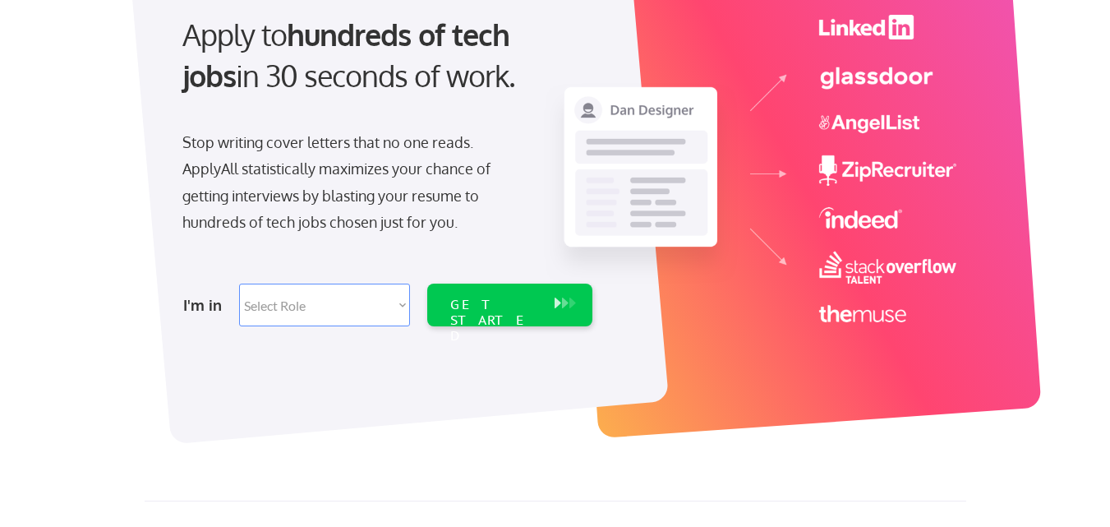
scroll to position [191, 0]
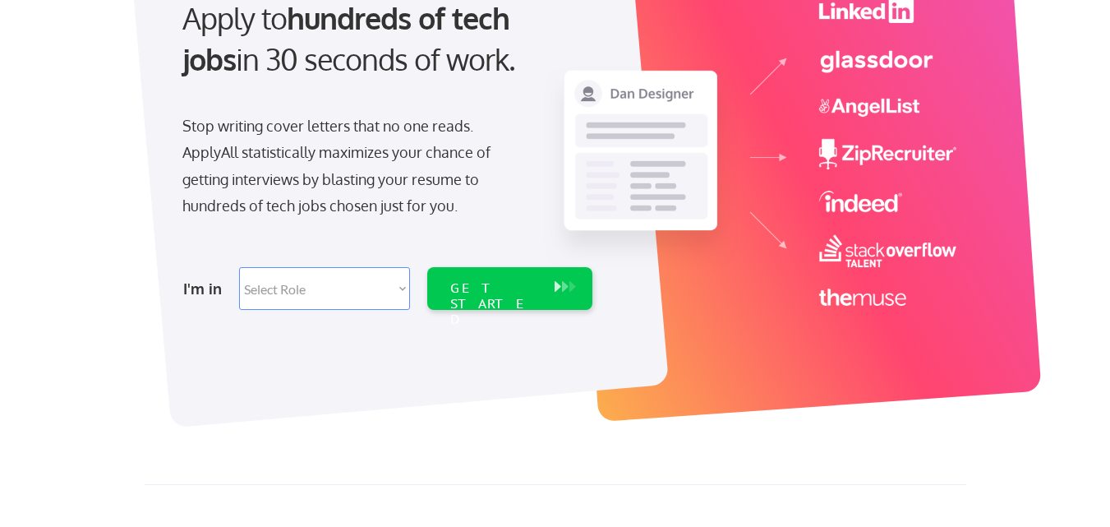
click at [293, 286] on select "Select Role Software Engineering Product Management Customer Success Sales UI/U…" at bounding box center [324, 288] width 171 height 43
select select ""design""
click at [239, 267] on select "Select Role Software Engineering Product Management Customer Success Sales UI/U…" at bounding box center [324, 288] width 171 height 43
select select ""design""
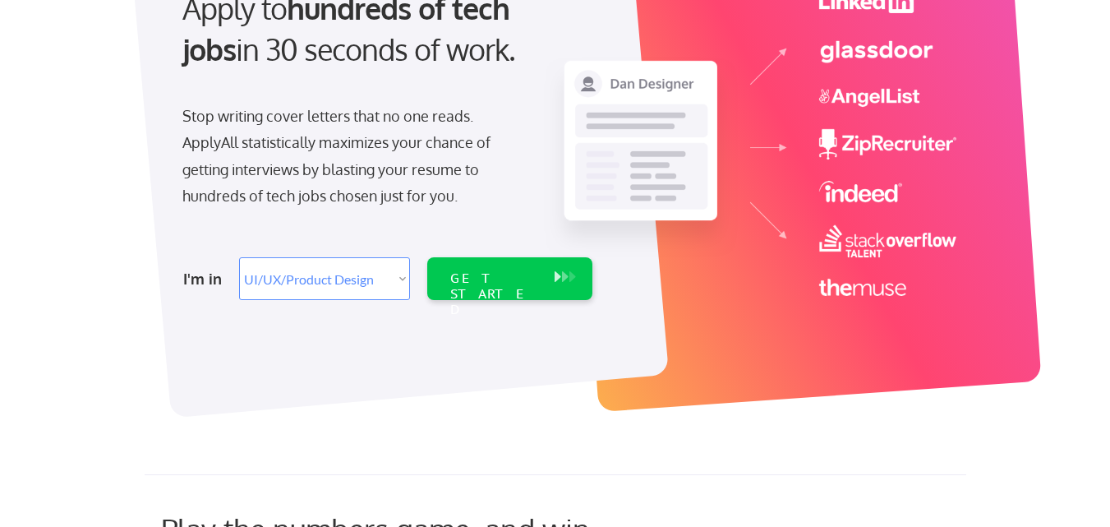
scroll to position [197, 0]
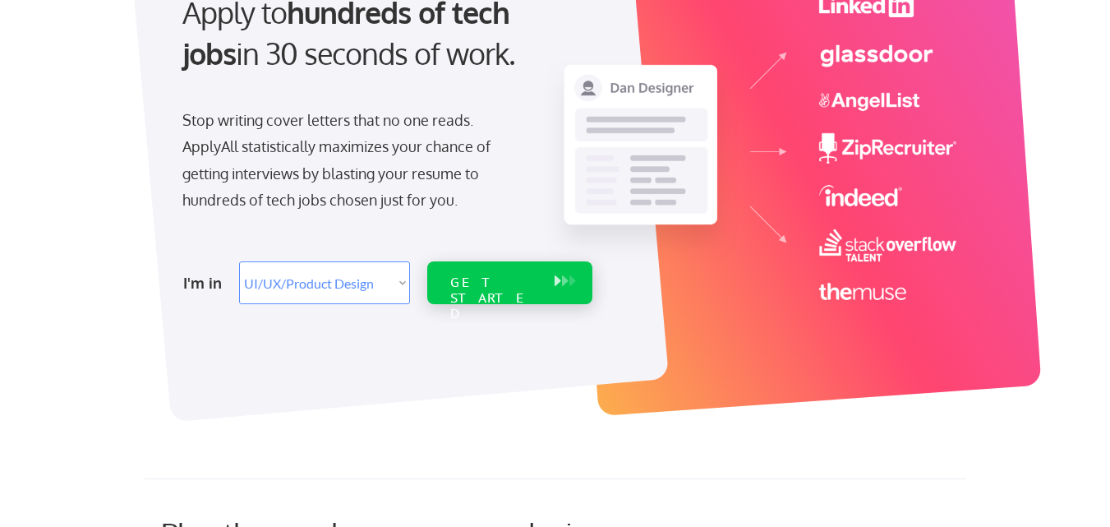
click at [487, 270] on div "GET STARTED" at bounding box center [494, 282] width 104 height 43
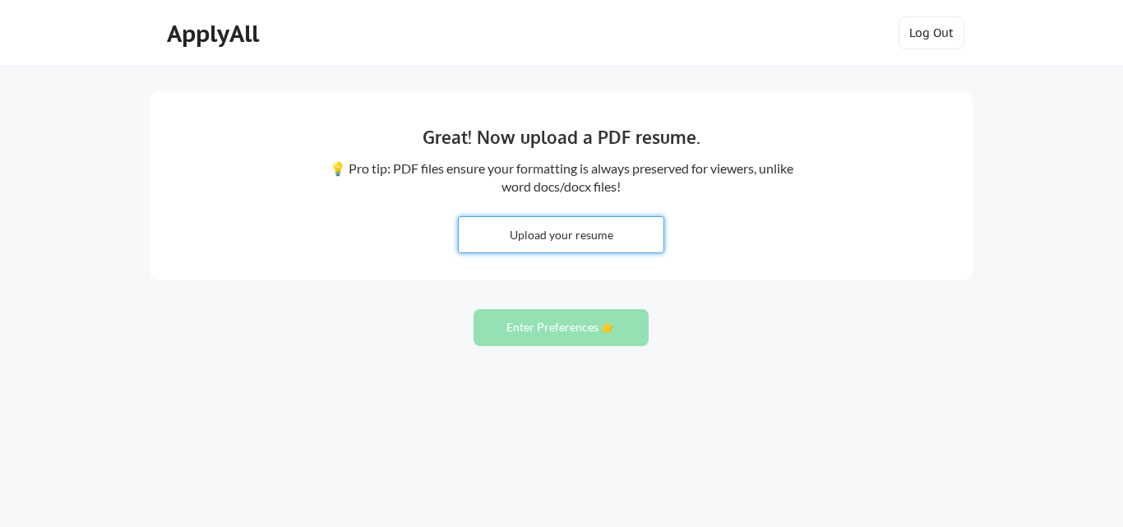
click at [557, 236] on input "file" at bounding box center [561, 234] width 205 height 35
type input "C:\fakepath\Sana wajid UiUx designer Resume.pdf"
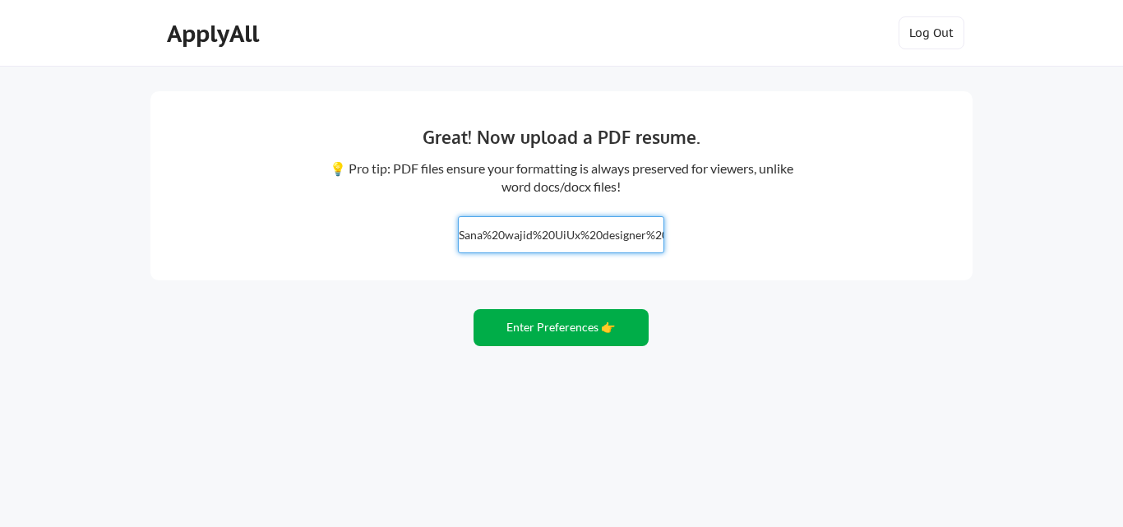
click at [554, 328] on button "Enter Preferences 👉" at bounding box center [560, 327] width 175 height 37
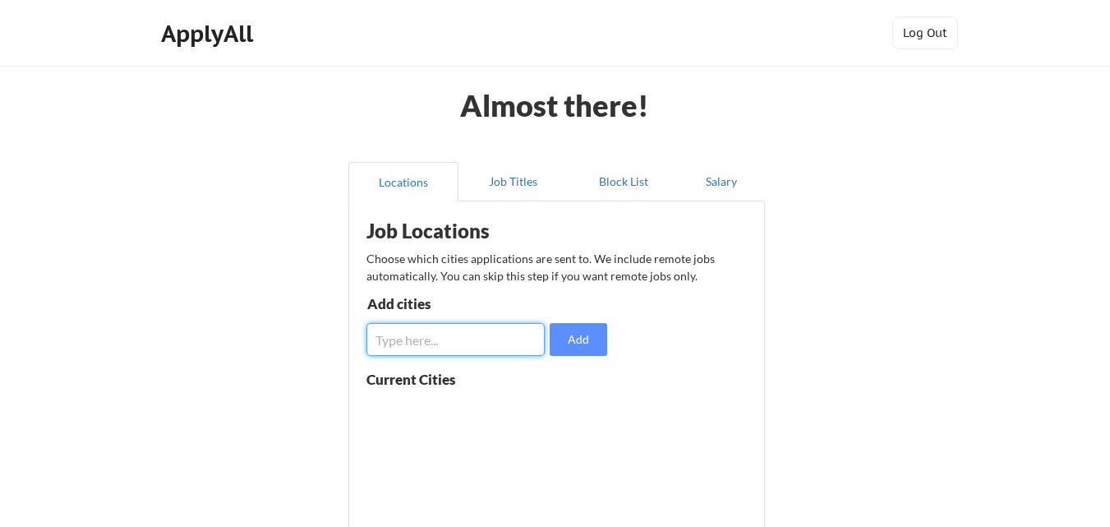
click at [460, 337] on input "input" at bounding box center [456, 339] width 178 height 33
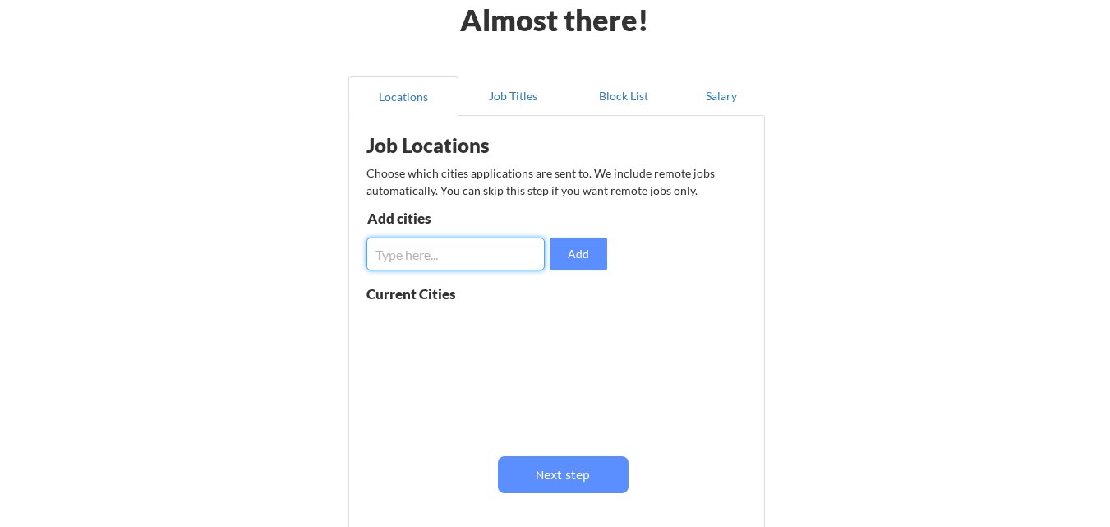
scroll to position [88, 0]
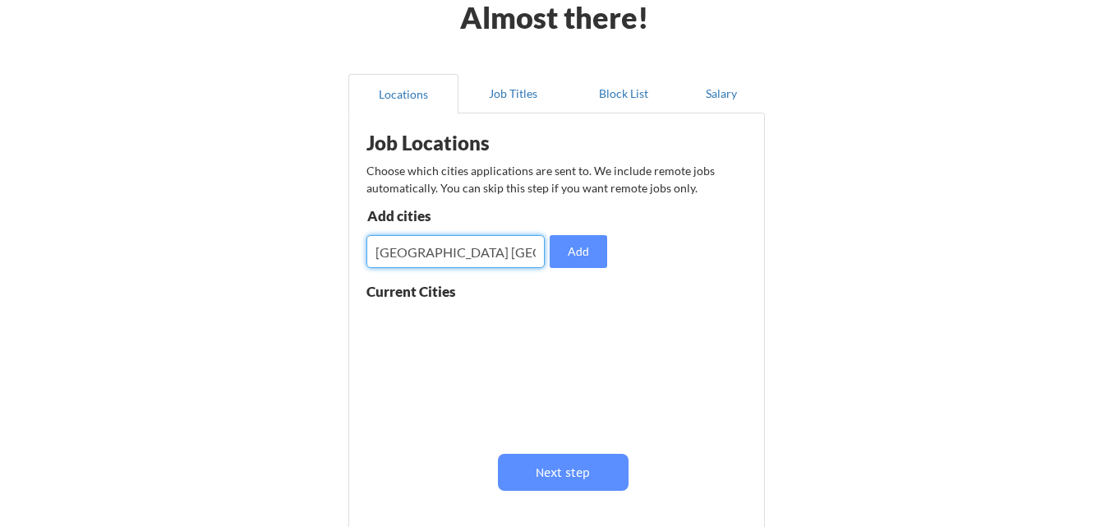
click at [482, 249] on input "input" at bounding box center [456, 251] width 178 height 33
type input "[GEOGRAPHIC_DATA] [GEOGRAPHIC_DATA] [GEOGRAPHIC_DATA]"
click at [564, 470] on button "Next step" at bounding box center [563, 472] width 131 height 37
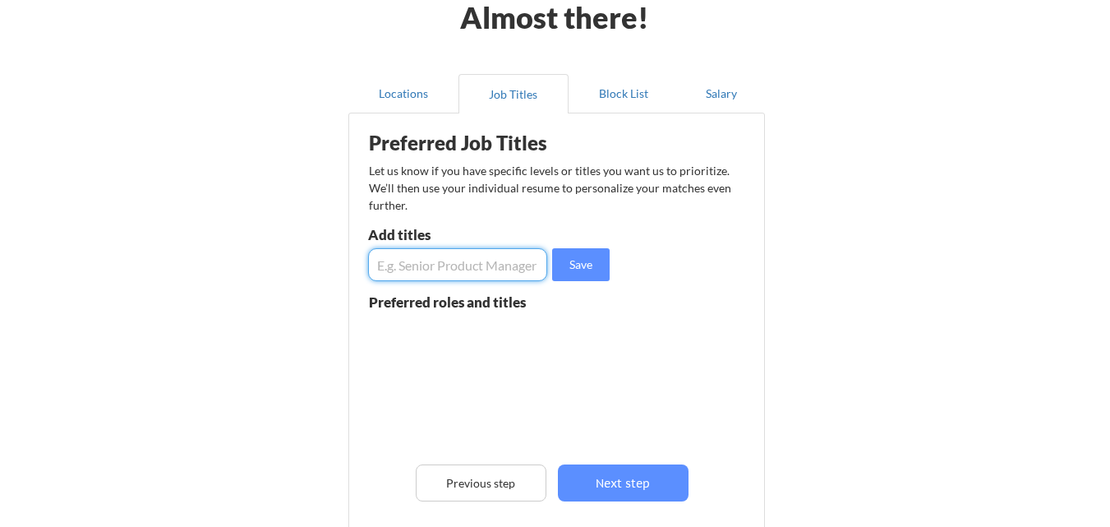
click at [442, 263] on input "input" at bounding box center [457, 264] width 179 height 33
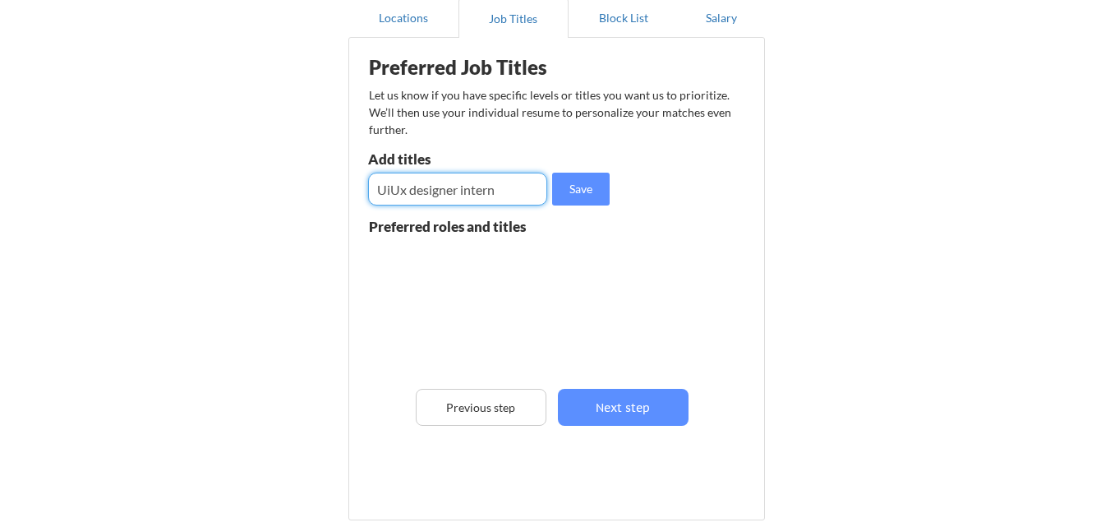
scroll to position [164, 0]
type input "UiUx designer intern"
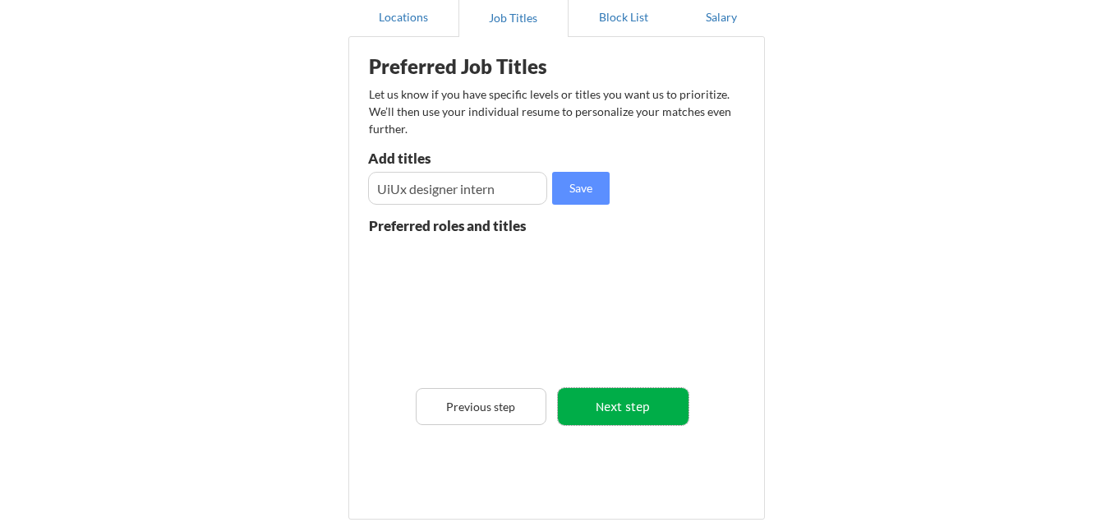
click at [599, 404] on button "Next step" at bounding box center [623, 406] width 131 height 37
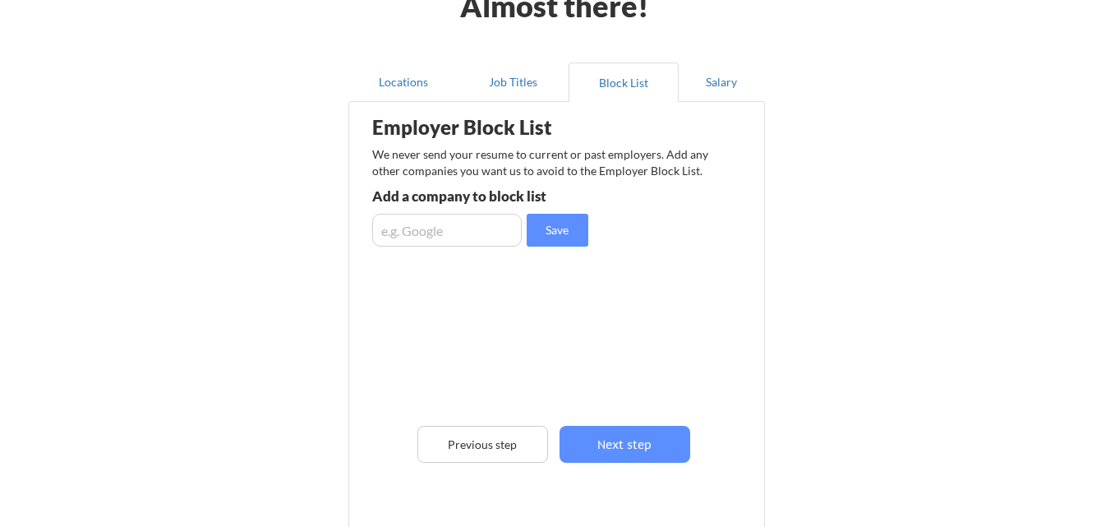
scroll to position [99, 0]
click at [450, 233] on input "input" at bounding box center [447, 231] width 150 height 33
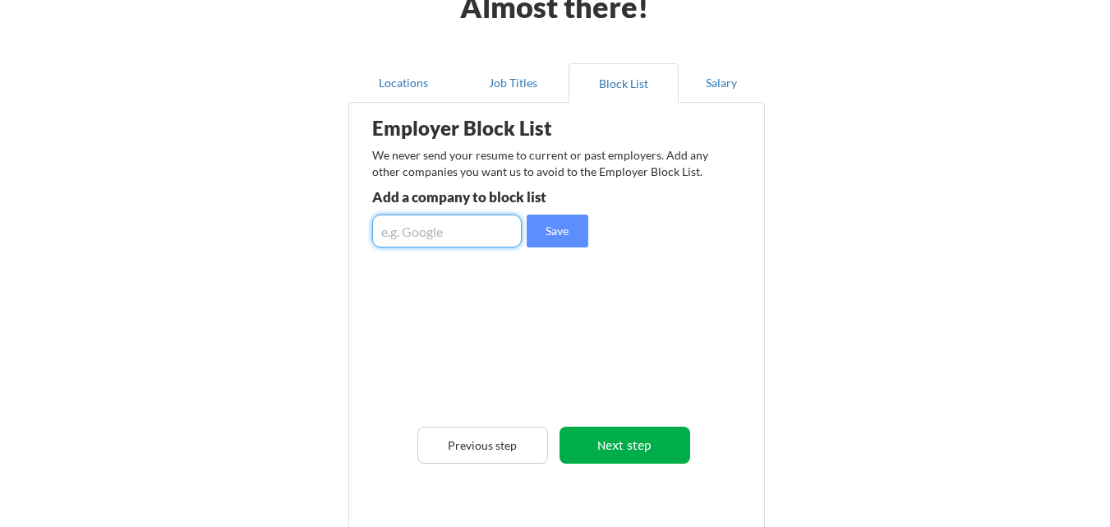
click at [610, 439] on button "Next step" at bounding box center [625, 445] width 131 height 37
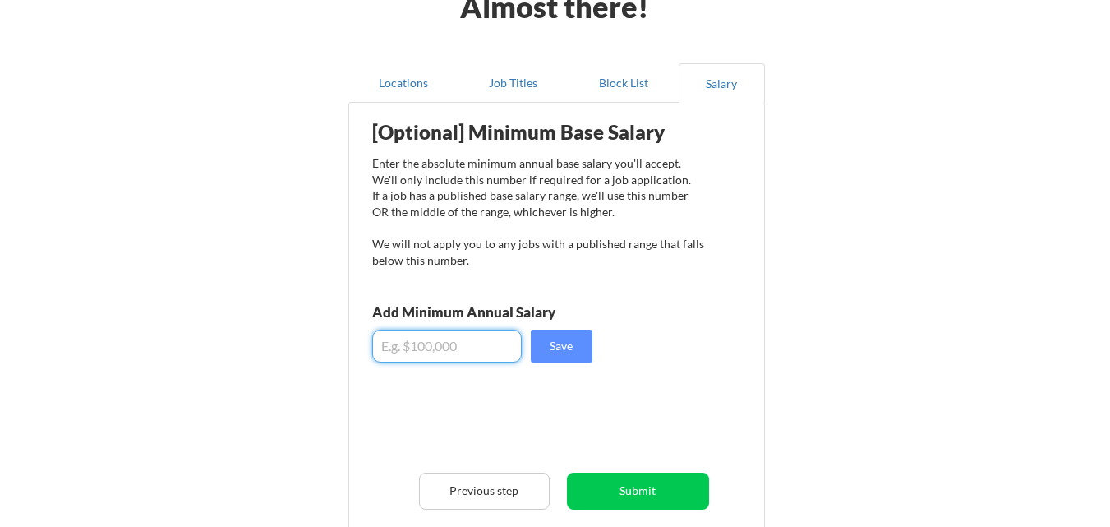
click at [441, 348] on input "input" at bounding box center [447, 346] width 150 height 33
type input "$1"
click at [446, 340] on input "input" at bounding box center [447, 346] width 150 height 33
paste input "$123.44"
type input "$123.44"
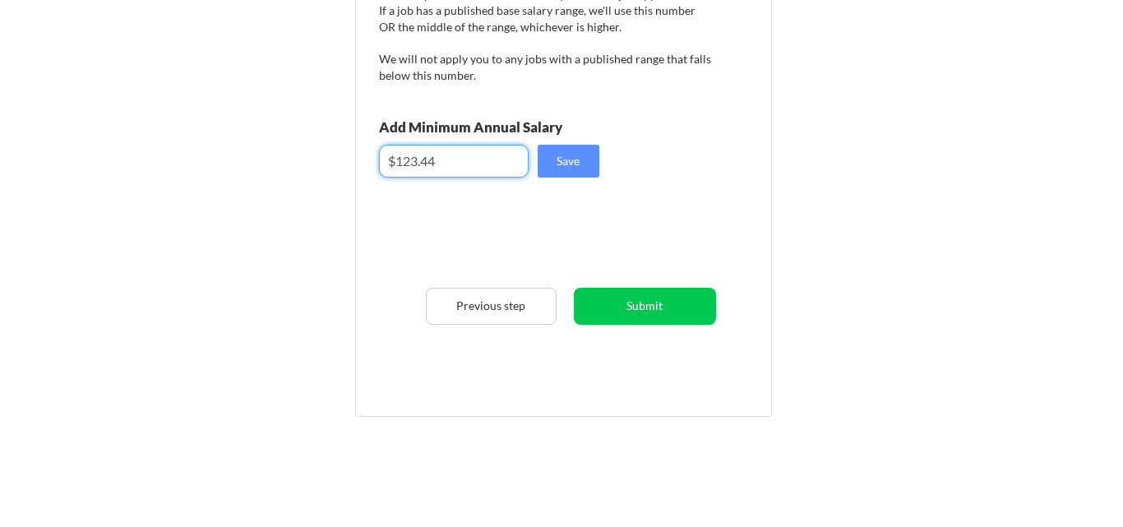
scroll to position [285, 0]
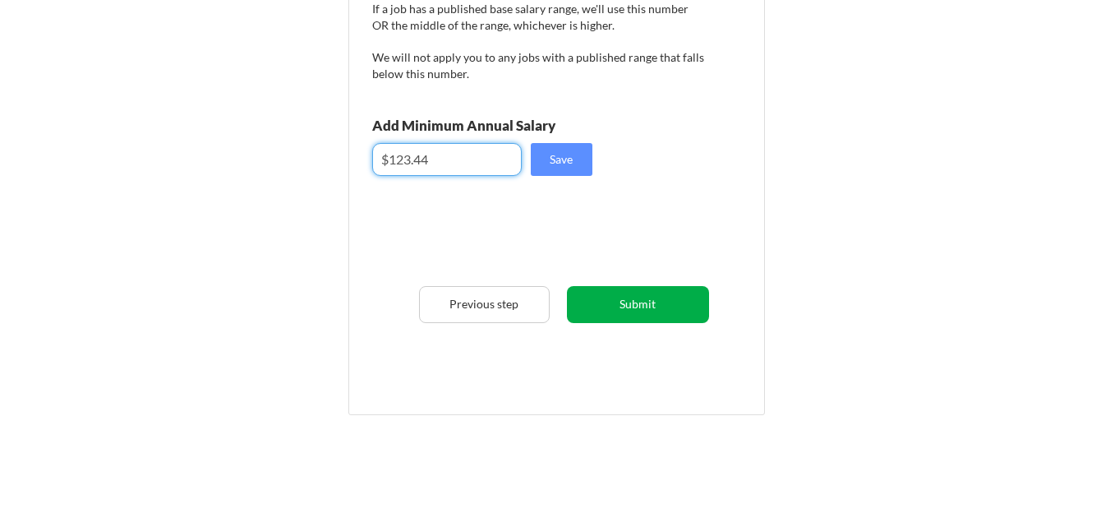
click at [648, 300] on button "Submit" at bounding box center [638, 304] width 142 height 37
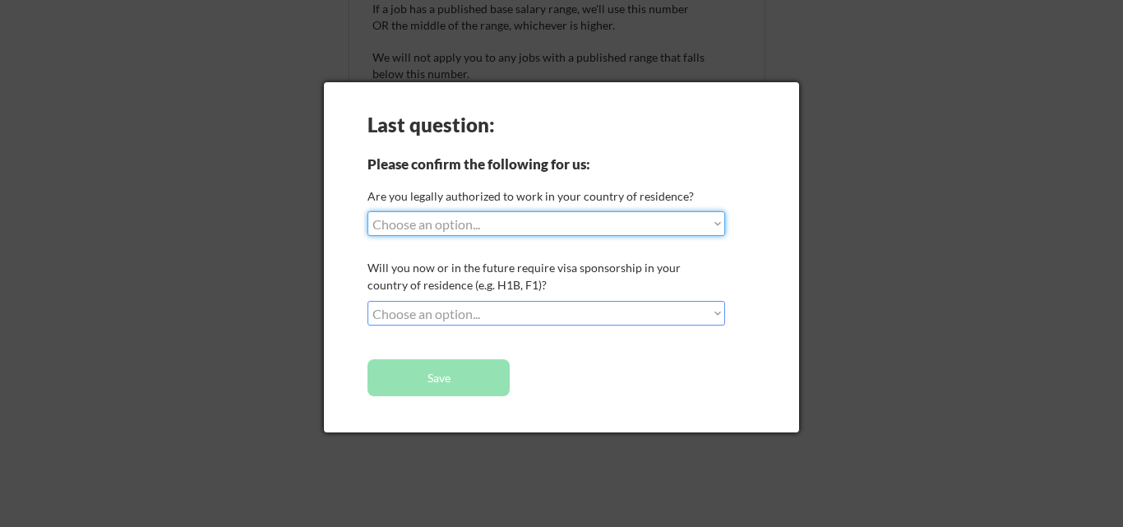
click at [528, 224] on select "Choose an option... Yes, I am a US Citizen Yes, I am a Canadian Citizen Yes, I …" at bounding box center [546, 223] width 358 height 25
select select ""yes__i_am_an_other_permanent_resident""
click at [367, 211] on select "Choose an option... Yes, I am a US Citizen Yes, I am a Canadian Citizen Yes, I …" at bounding box center [546, 223] width 358 height 25
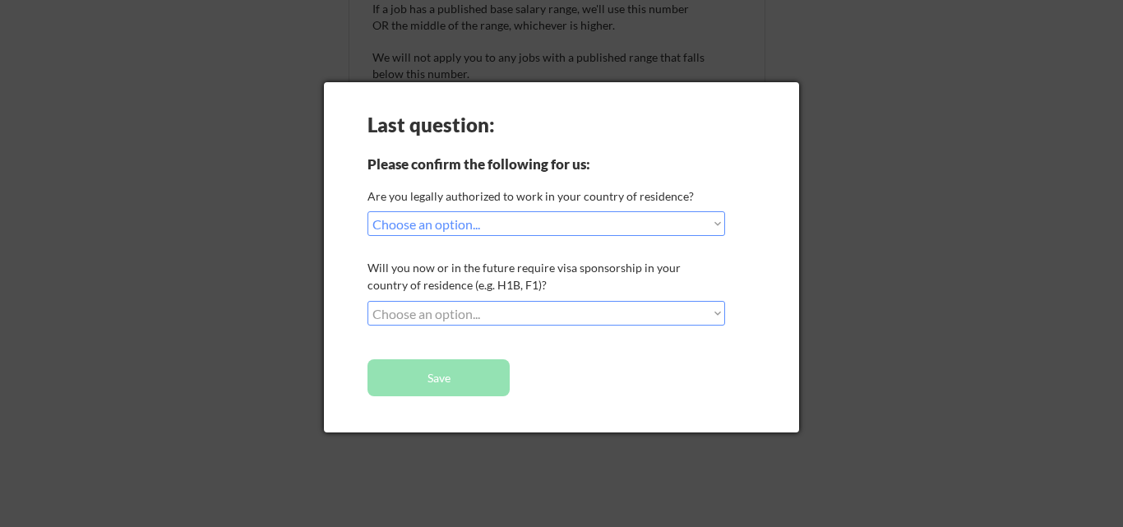
click at [502, 316] on select "Choose an option... No, I will not need sponsorship Yes, I will need sponsorship" at bounding box center [546, 313] width 358 height 25
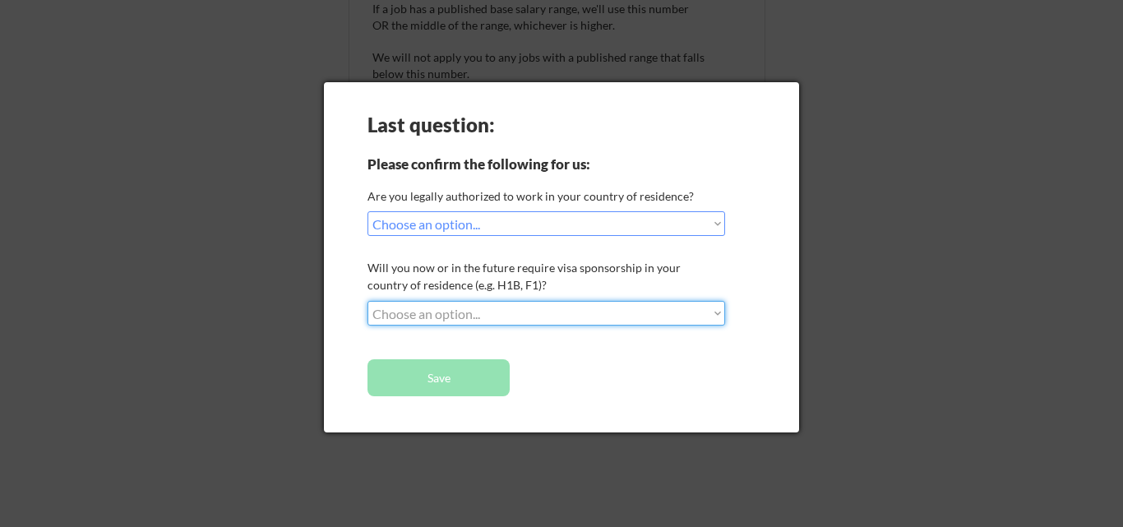
select select ""yes__i_will_need_sponsorship""
click at [367, 301] on select "Choose an option... No, I will not need sponsorship Yes, I will need sponsorship" at bounding box center [546, 313] width 358 height 25
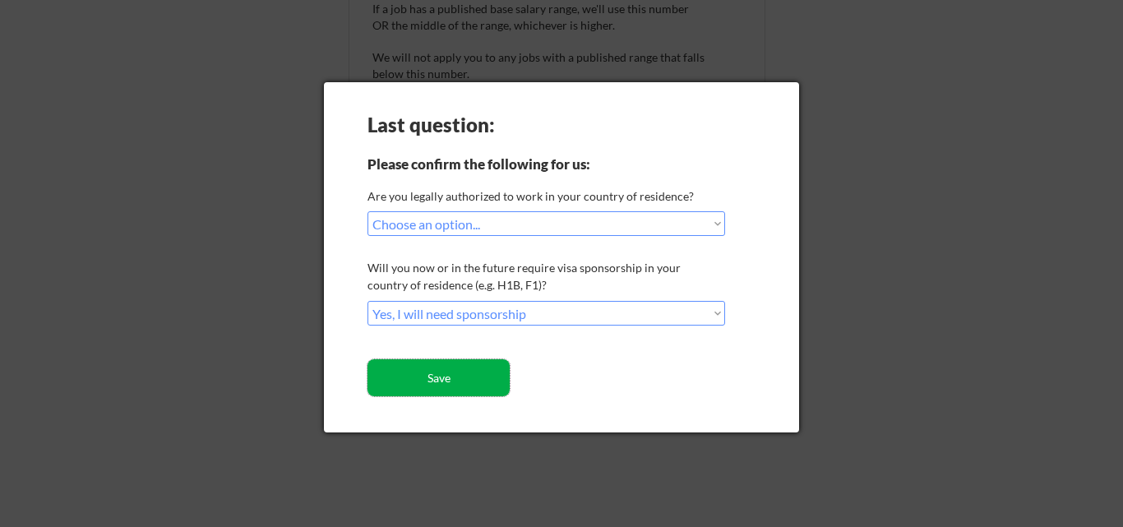
click at [462, 376] on button "Save" at bounding box center [438, 377] width 142 height 37
click at [443, 376] on button "Save" at bounding box center [438, 377] width 142 height 37
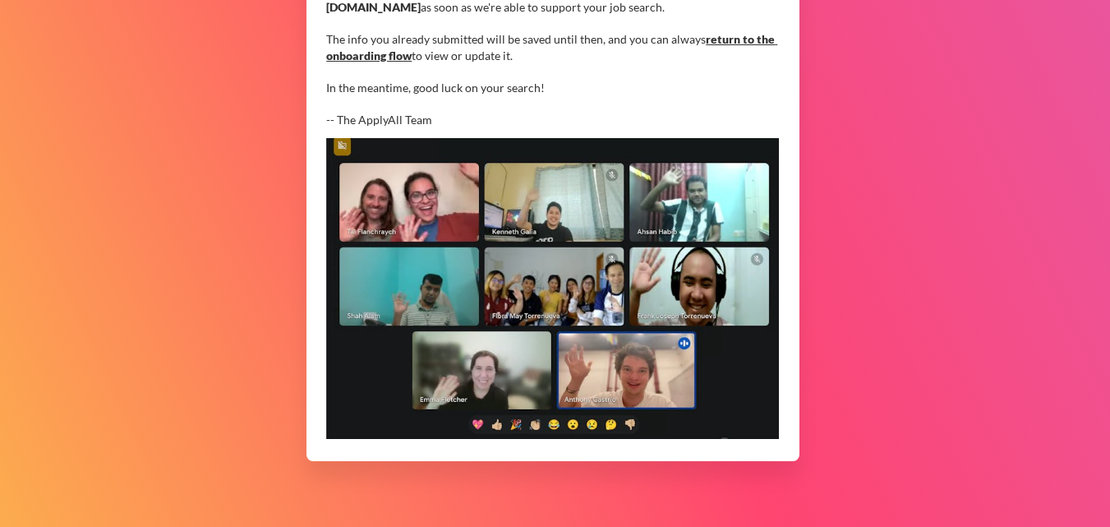
scroll to position [502, 0]
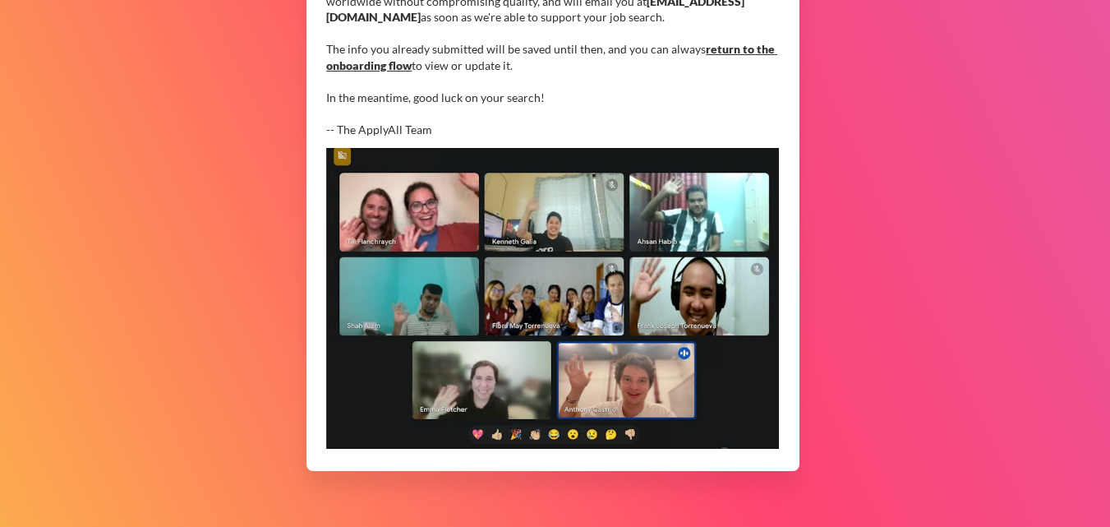
click at [672, 222] on img at bounding box center [552, 298] width 453 height 301
click at [575, 305] on img at bounding box center [552, 298] width 453 height 301
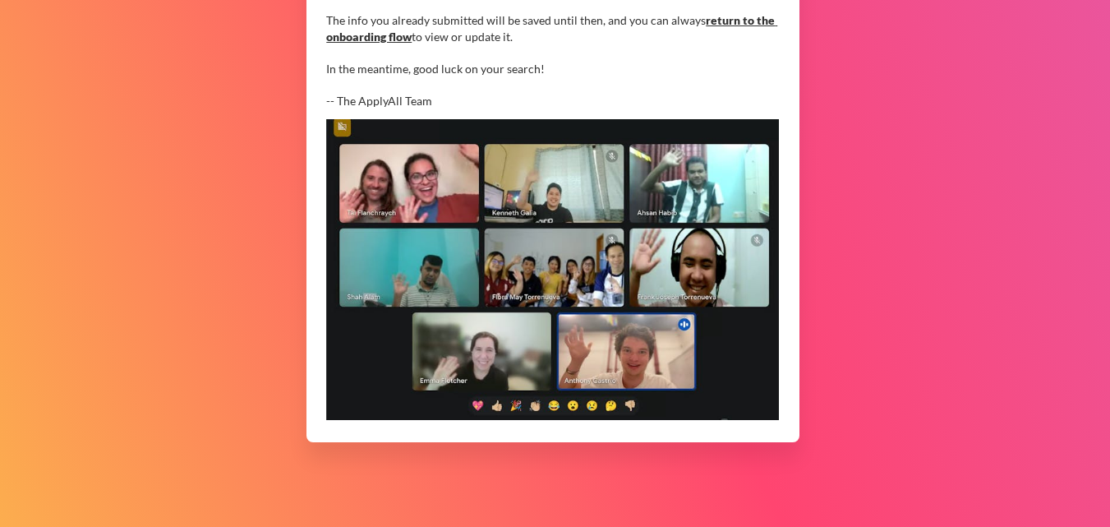
scroll to position [524, 0]
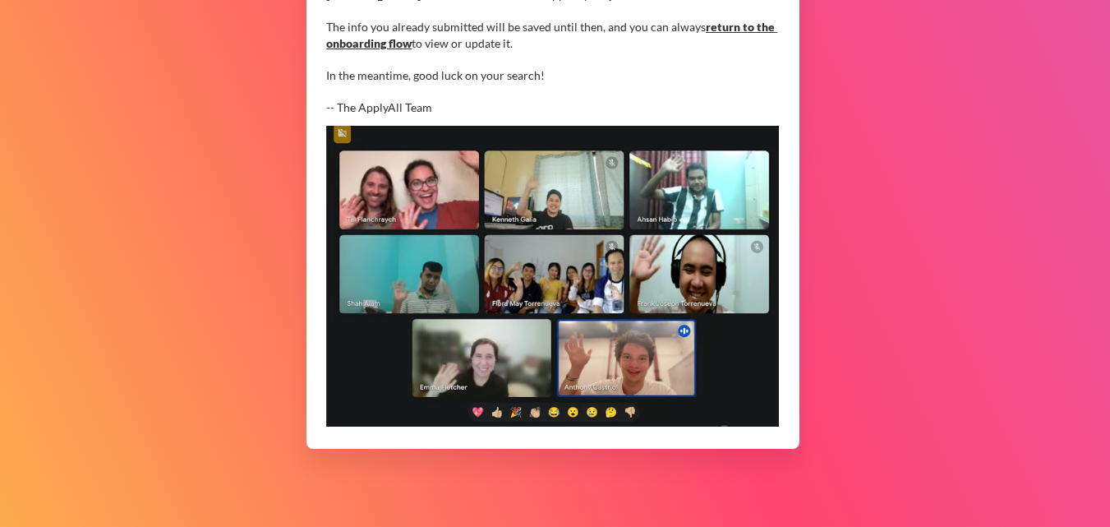
click at [448, 264] on img at bounding box center [552, 276] width 453 height 301
click at [422, 215] on img at bounding box center [552, 276] width 453 height 301
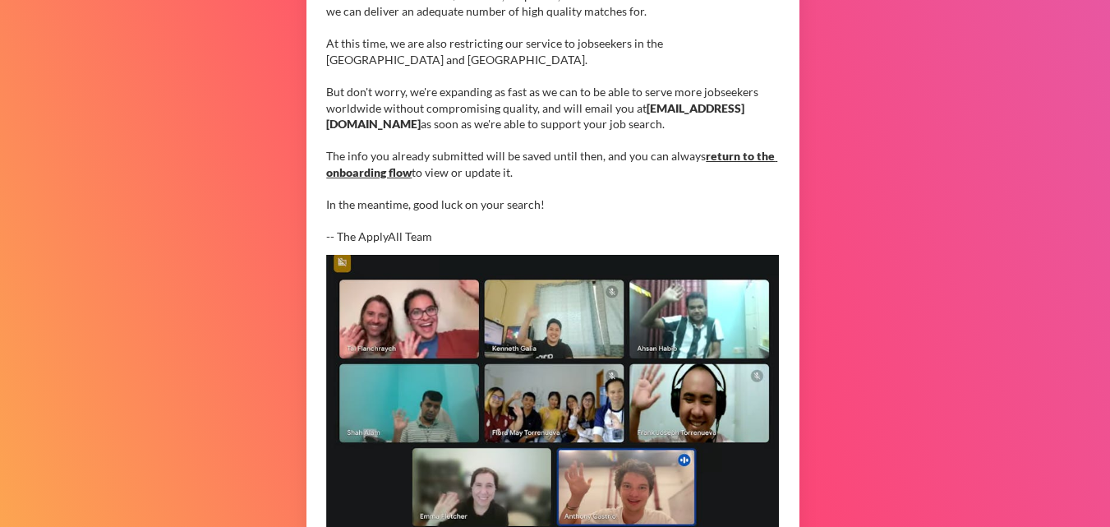
scroll to position [393, 0]
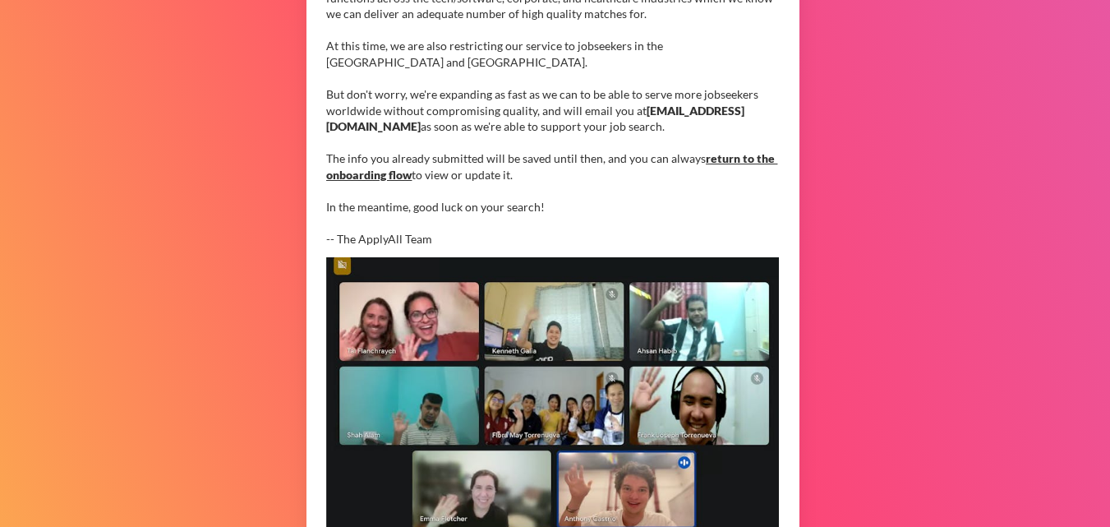
click at [394, 173] on link "return to the onboarding flow" at bounding box center [551, 166] width 451 height 30
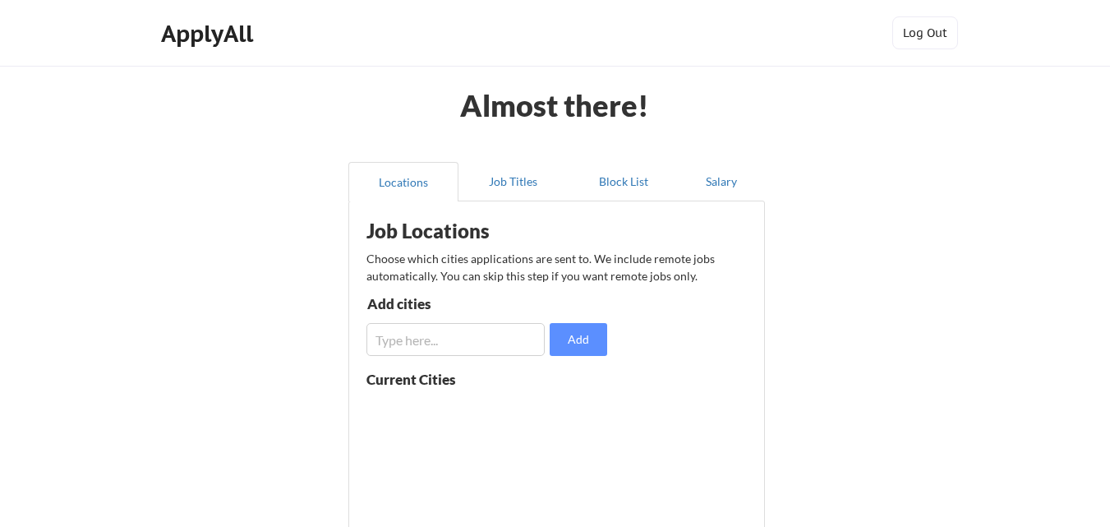
click at [187, 33] on div "ApplyAll" at bounding box center [209, 34] width 97 height 28
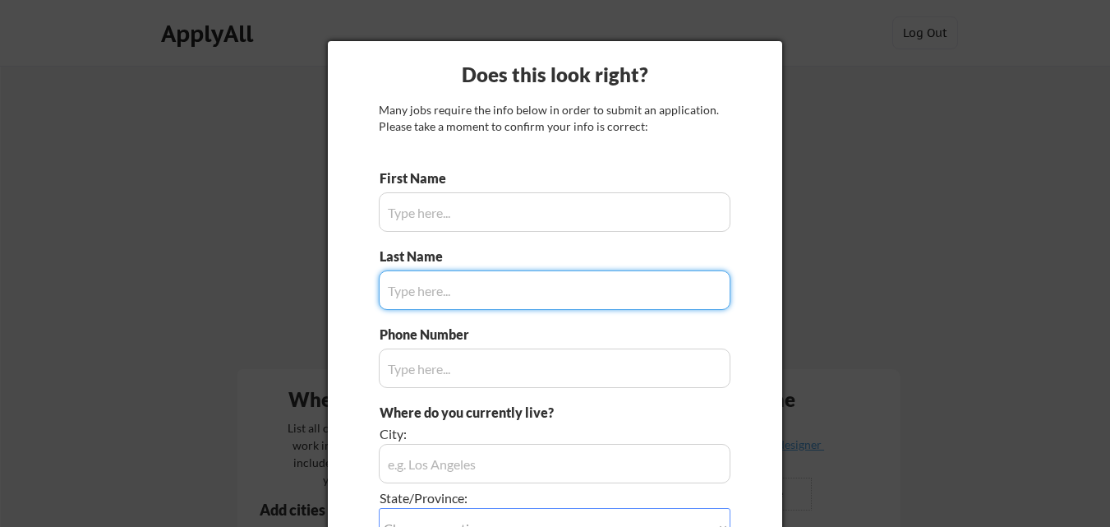
click at [457, 217] on input "input" at bounding box center [555, 211] width 352 height 39
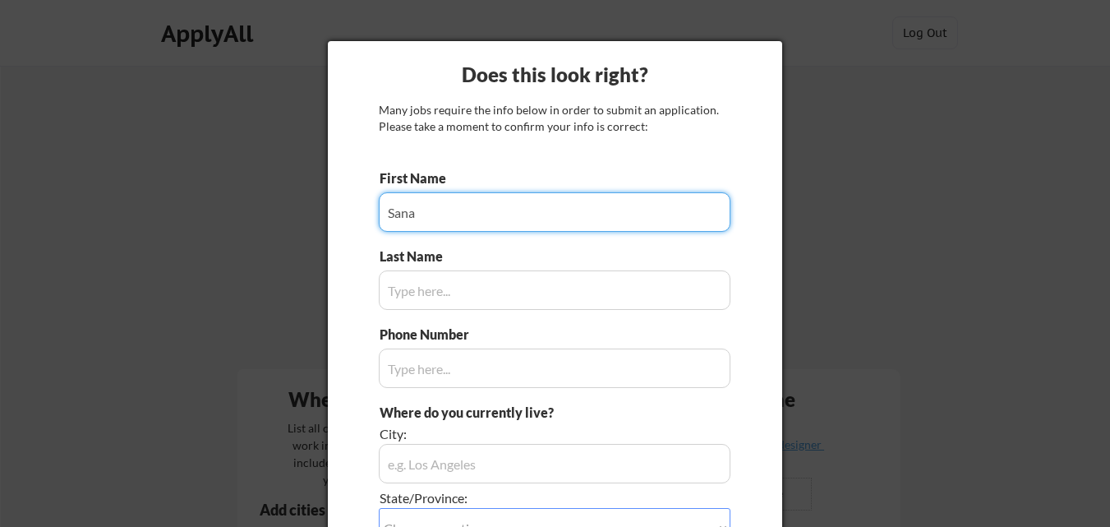
type input "Sana"
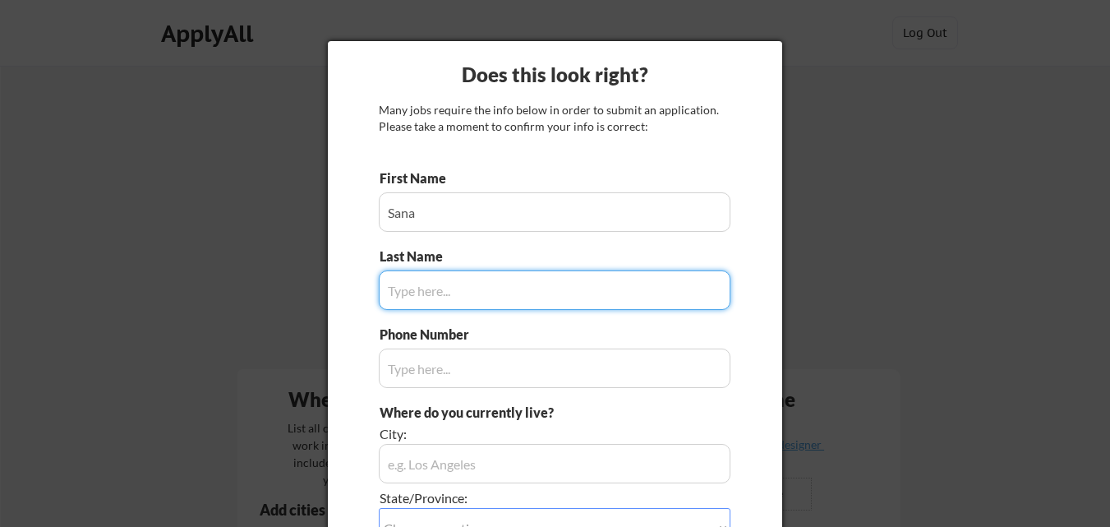
click at [448, 288] on input "input" at bounding box center [555, 289] width 352 height 39
type input "[PERSON_NAME]"
click at [446, 378] on input "input" at bounding box center [555, 367] width 352 height 39
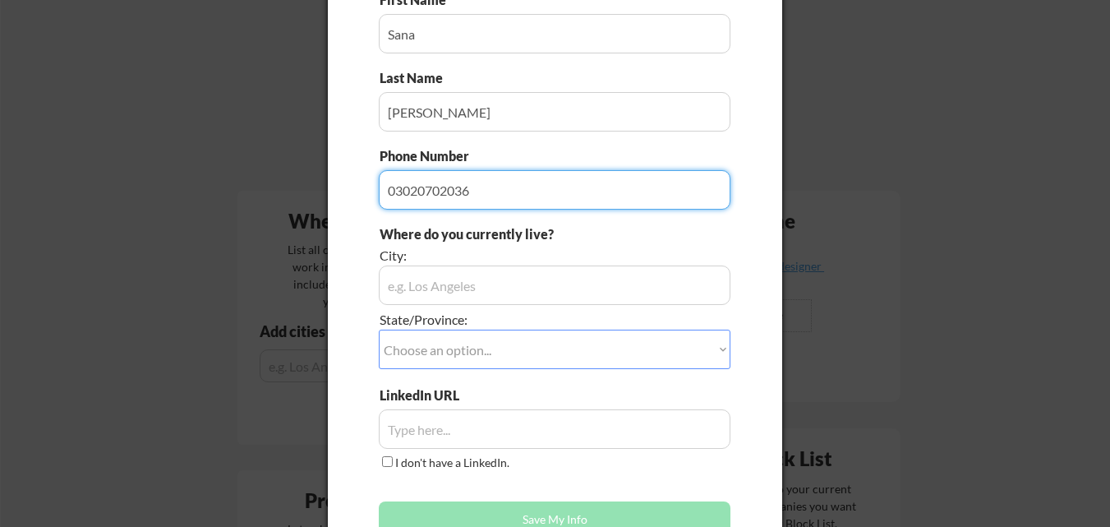
scroll to position [191, 0]
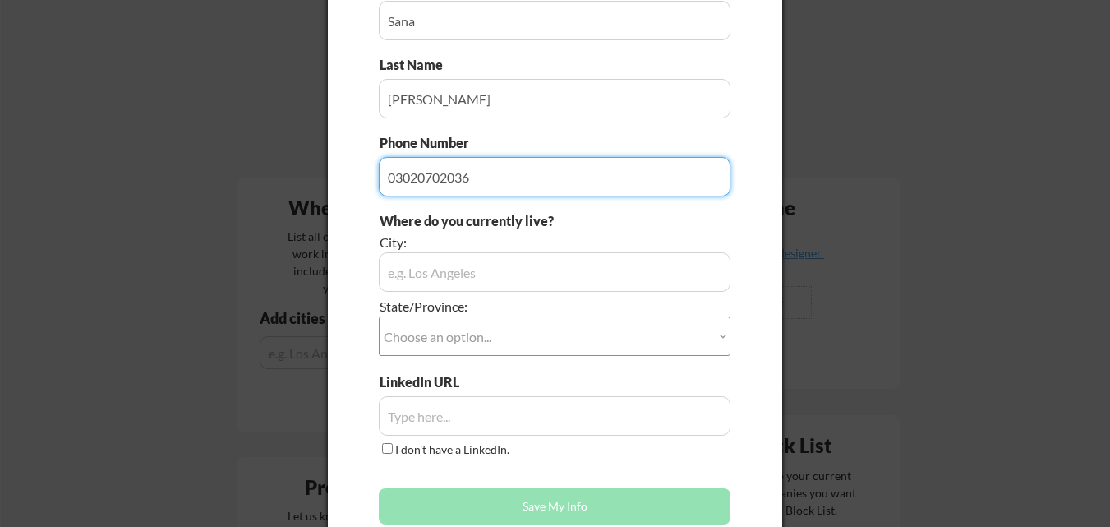
type input "03020702036"
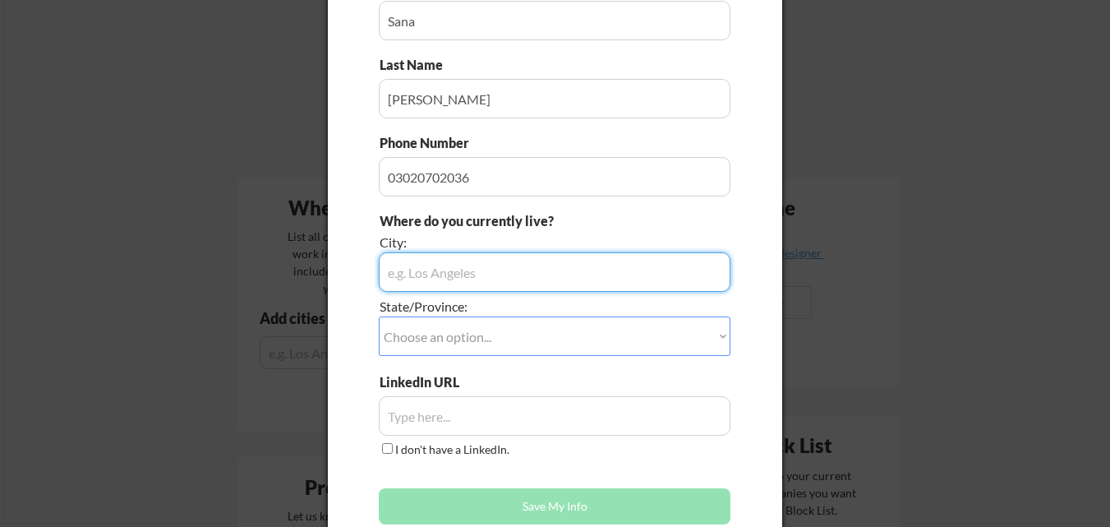
click at [497, 269] on input "input" at bounding box center [555, 271] width 352 height 39
type input "l"
type input "[GEOGRAPHIC_DATA] [GEOGRAPHIC_DATA] [GEOGRAPHIC_DATA]"
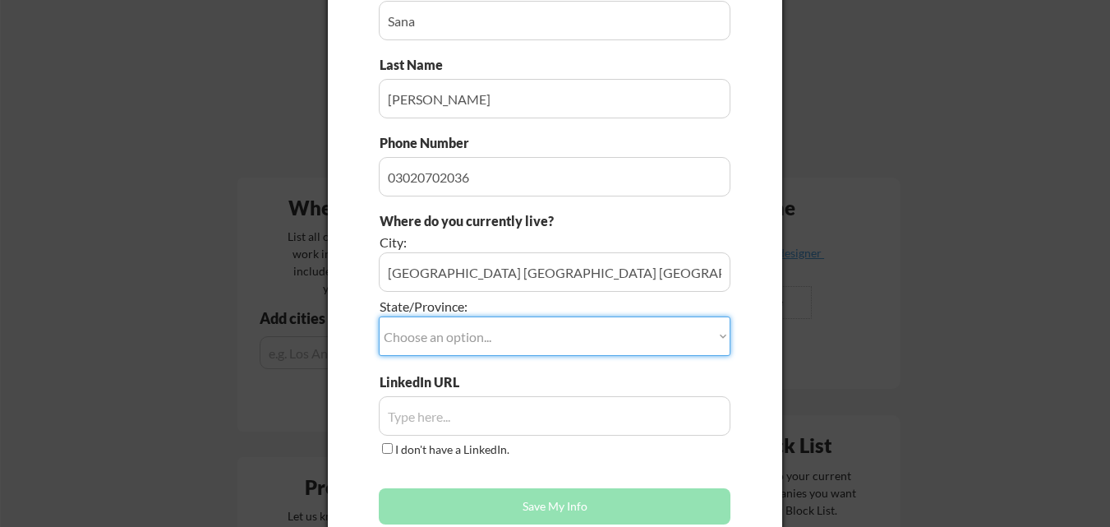
click at [479, 334] on select "Choose an option... Other/Not Applicable [US_STATE] [US_STATE] [GEOGRAPHIC_DATA…" at bounding box center [555, 335] width 352 height 39
click at [477, 343] on select "Choose an option... Other/Not Applicable [US_STATE] [US_STATE] [GEOGRAPHIC_DATA…" at bounding box center [555, 335] width 352 height 39
click at [482, 334] on select "Choose an option... Other/Not Applicable [US_STATE] [US_STATE] [GEOGRAPHIC_DATA…" at bounding box center [555, 335] width 352 height 39
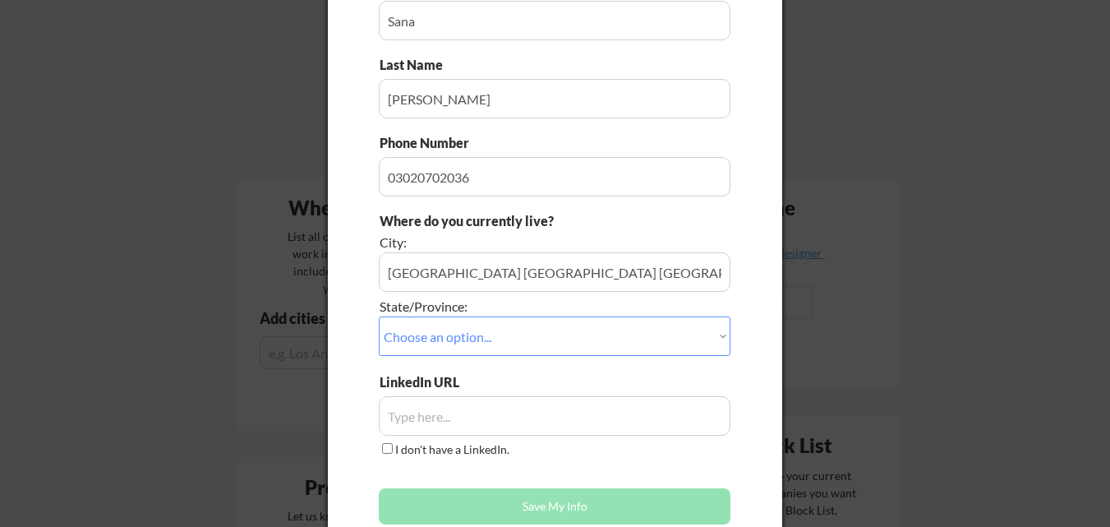
click at [341, 339] on div "Does this look right? Many jobs require the info below in order to submit an ap…" at bounding box center [555, 197] width 454 height 694
drag, startPoint x: 464, startPoint y: 307, endPoint x: 381, endPoint y: 301, distance: 84.0
click at [381, 301] on div "State/Province:" at bounding box center [509, 307] width 259 height 18
copy div "State/Province"
click at [462, 334] on select "Choose an option... Other/Not Applicable [US_STATE] [US_STATE] [GEOGRAPHIC_DATA…" at bounding box center [555, 335] width 352 height 39
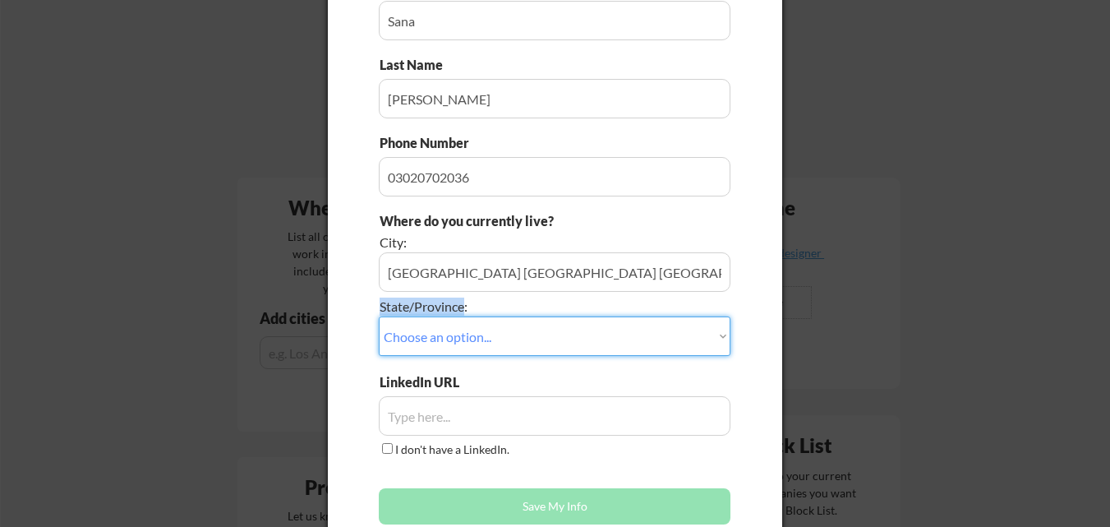
select select ""Other/Not Applicable""
click at [379, 316] on select "Choose an option... Other/Not Applicable [US_STATE] [US_STATE] [GEOGRAPHIC_DATA…" at bounding box center [555, 335] width 352 height 39
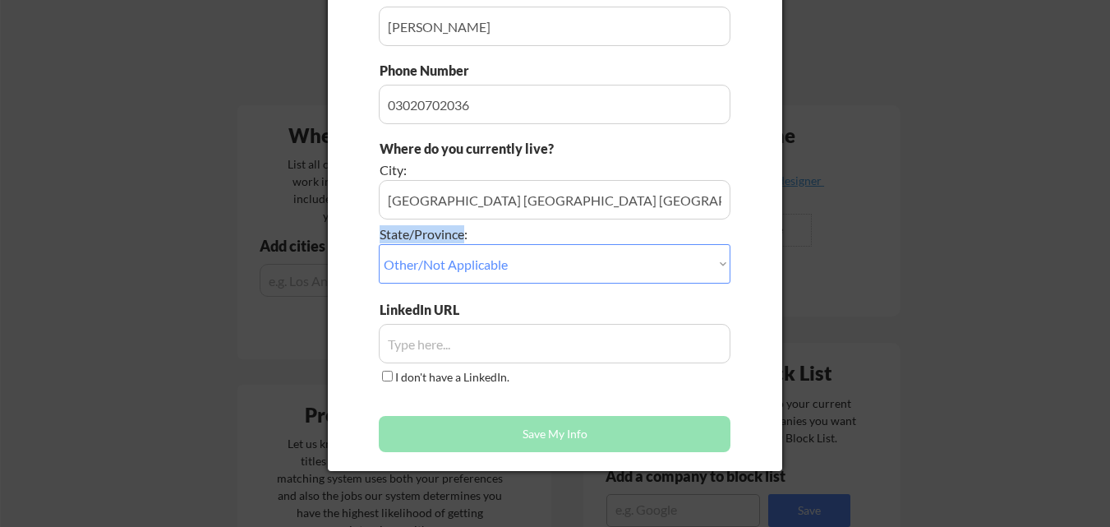
scroll to position [318, 0]
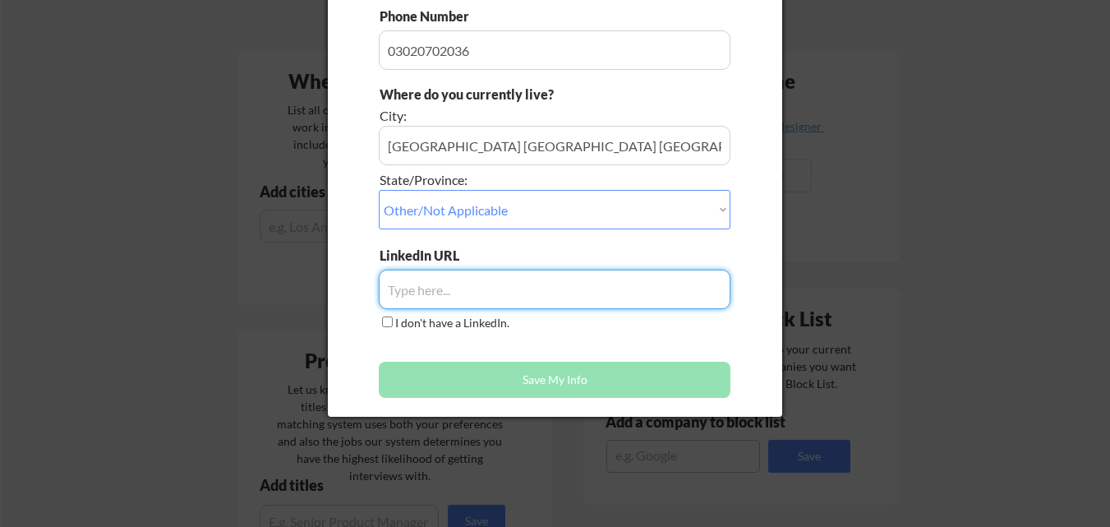
click at [518, 291] on input "input" at bounding box center [555, 289] width 352 height 39
paste input "[URL][DOMAIN_NAME][PERSON_NAME]"
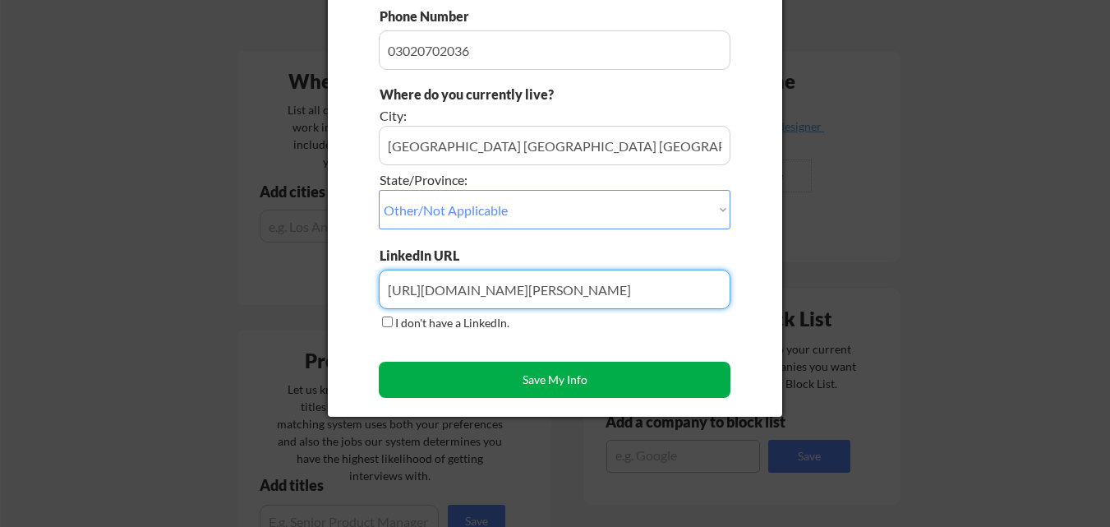
type input "[URL][DOMAIN_NAME][PERSON_NAME]"
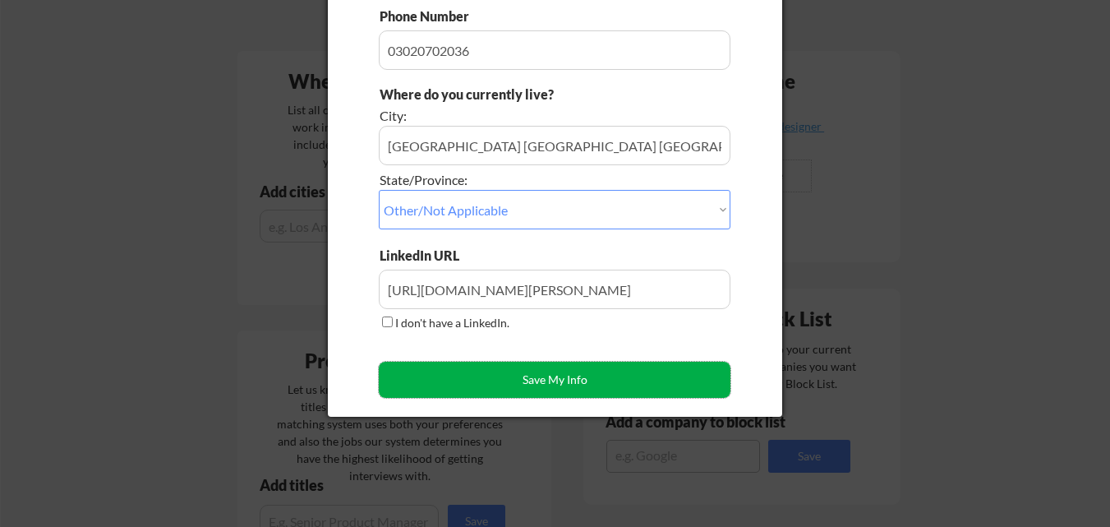
click at [472, 377] on button "Save My Info" at bounding box center [555, 380] width 352 height 36
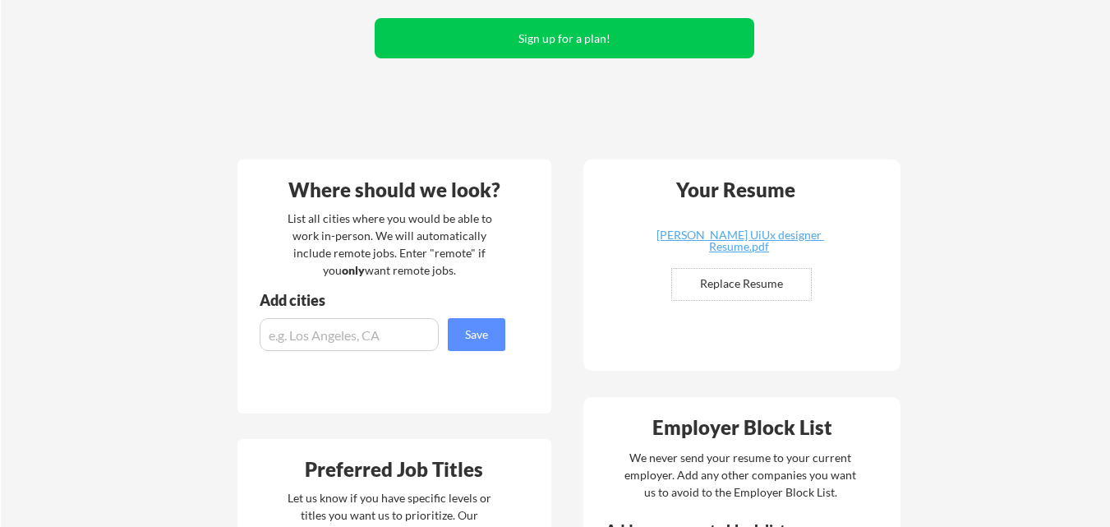
scroll to position [0, 0]
